Goal: Navigation & Orientation: Find specific page/section

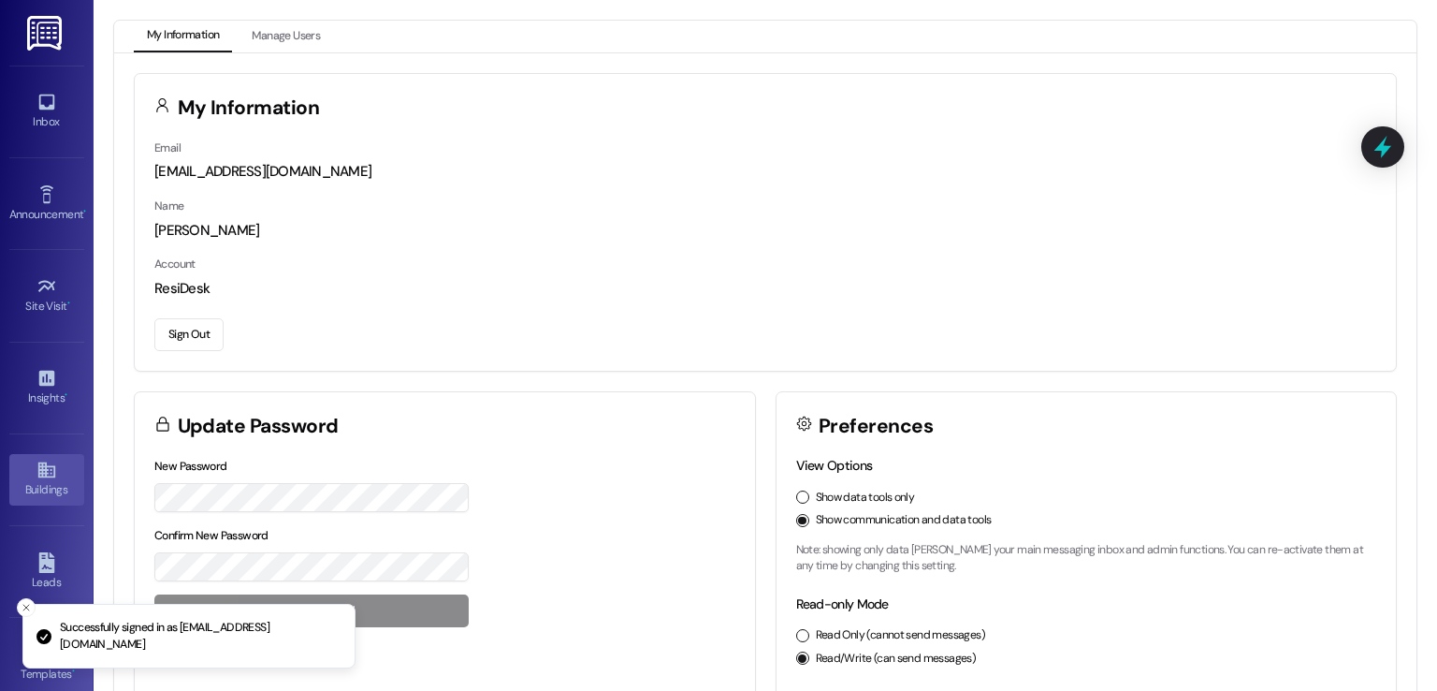
click at [36, 469] on icon at bounding box center [46, 469] width 21 height 21
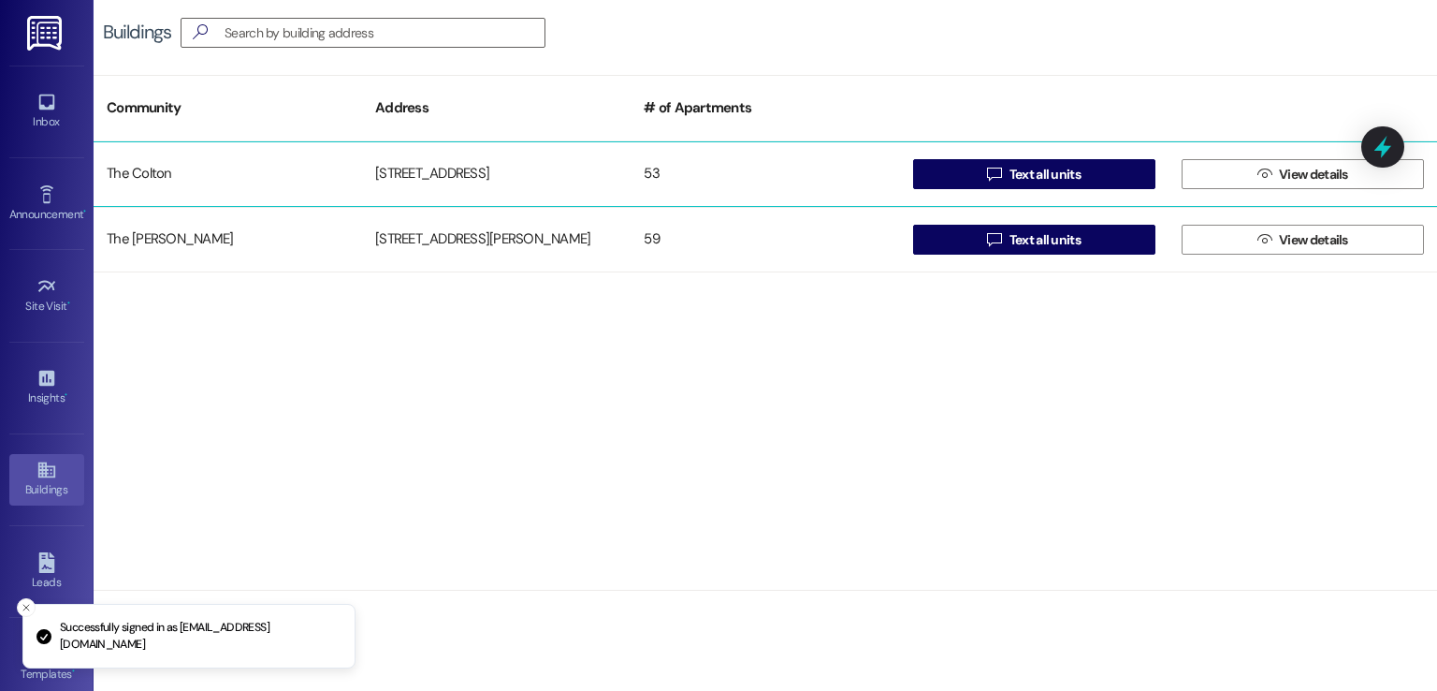
click at [356, 170] on div "The Colton" at bounding box center [228, 173] width 269 height 37
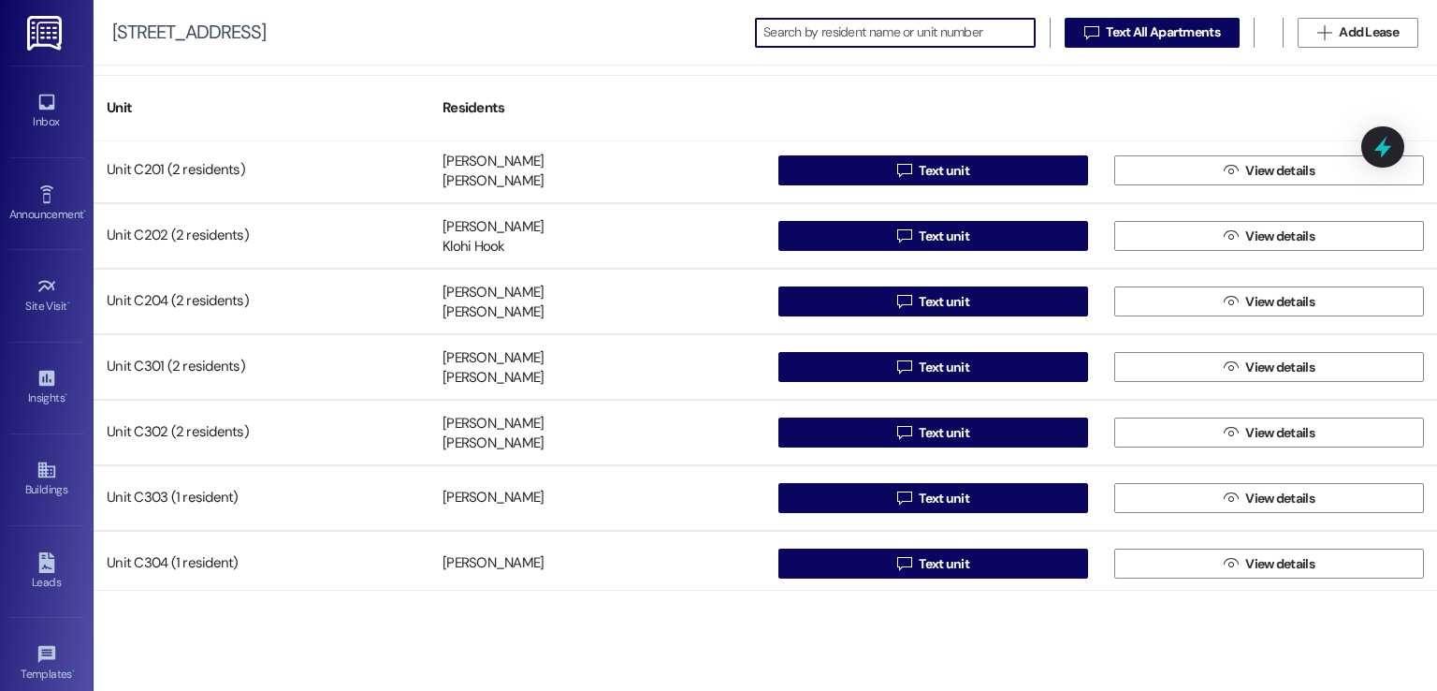
scroll to position [3023, 0]
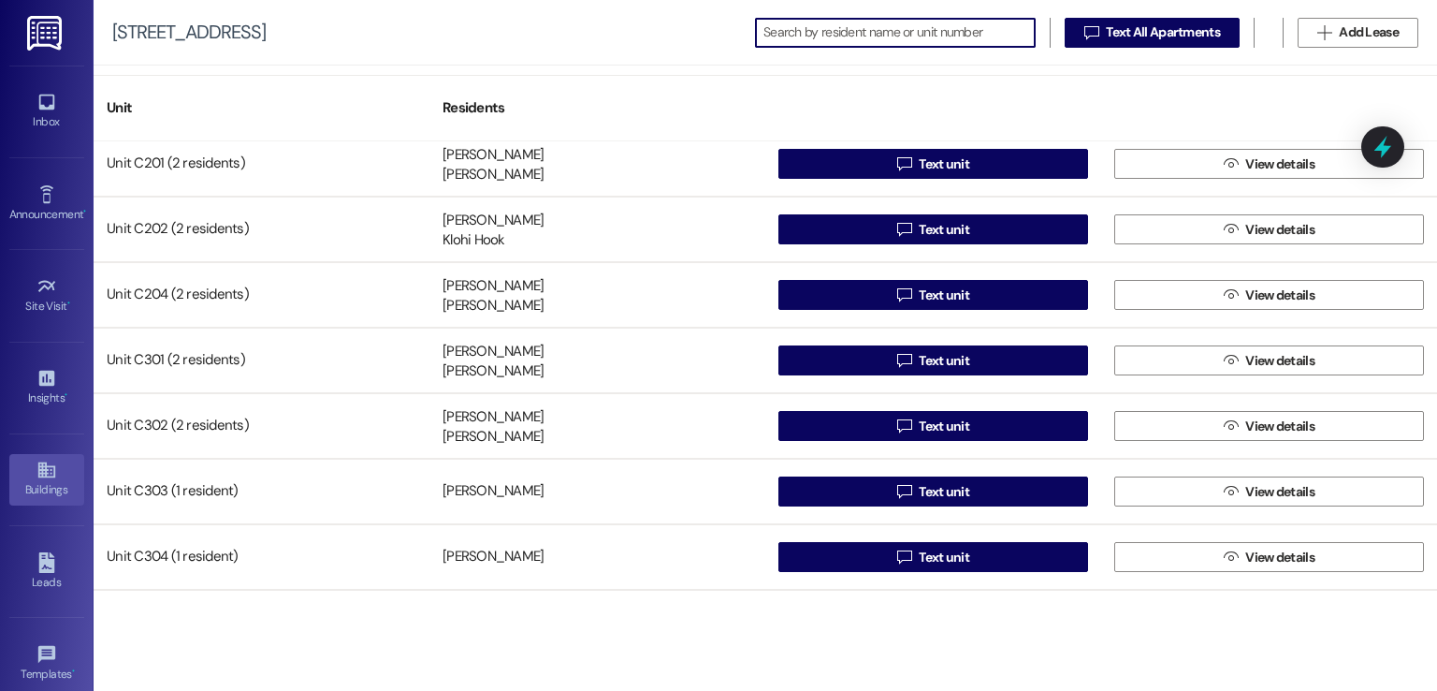
click at [40, 462] on icon at bounding box center [45, 470] width 17 height 16
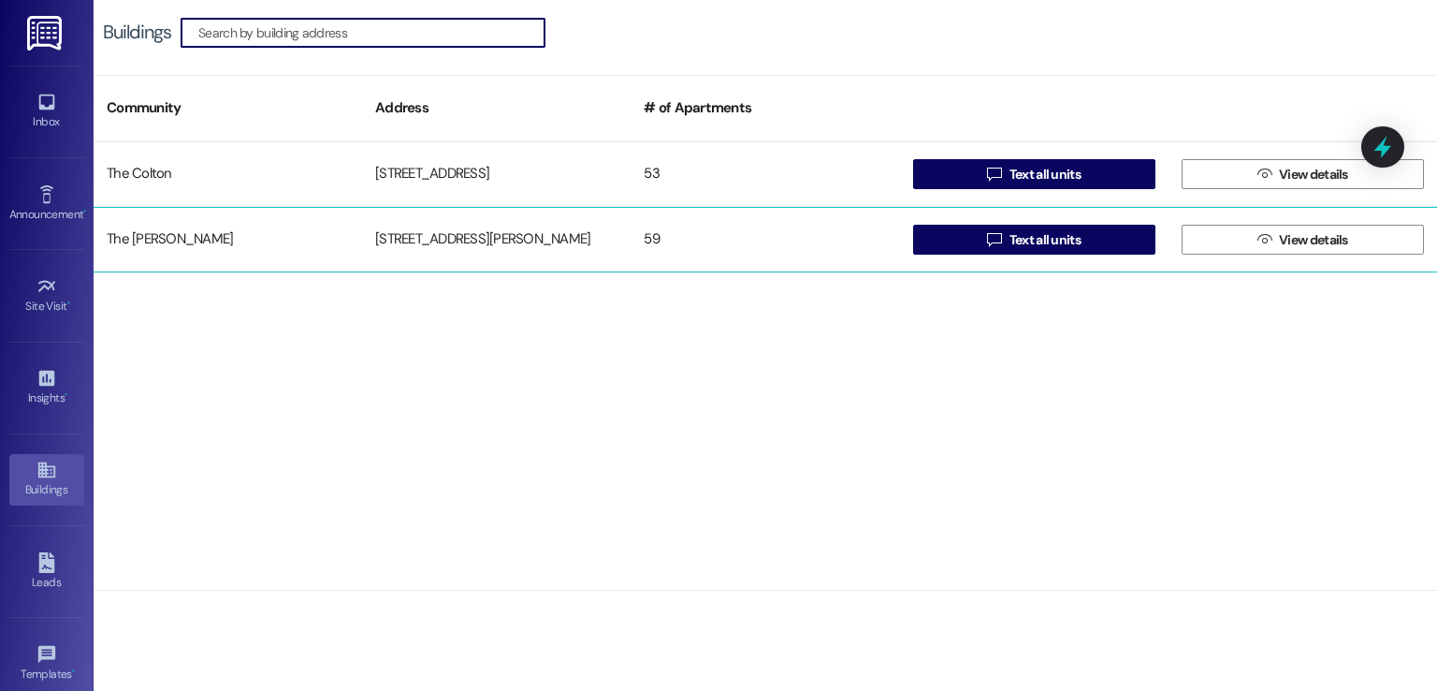
click at [508, 231] on div "[STREET_ADDRESS][PERSON_NAME]" at bounding box center [496, 239] width 269 height 37
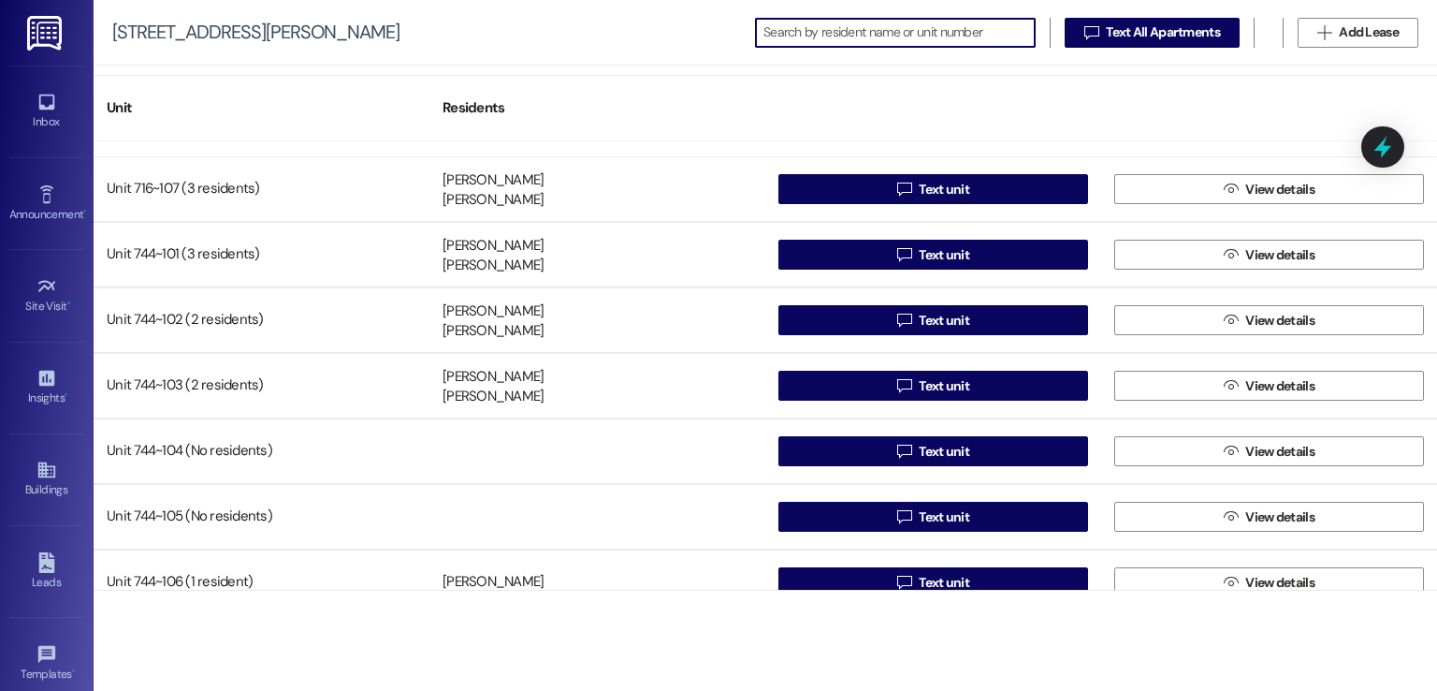
scroll to position [3416, 0]
